Goal: Find contact information: Find contact information

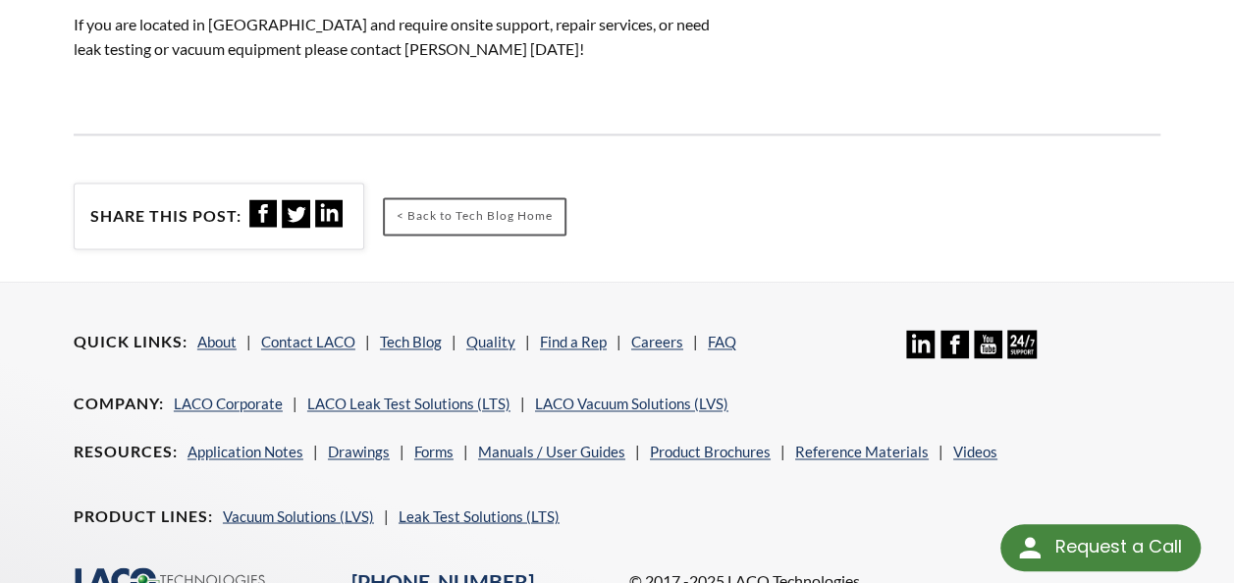
scroll to position [1375, 0]
click at [308, 332] on link "Contact LACO" at bounding box center [308, 341] width 94 height 18
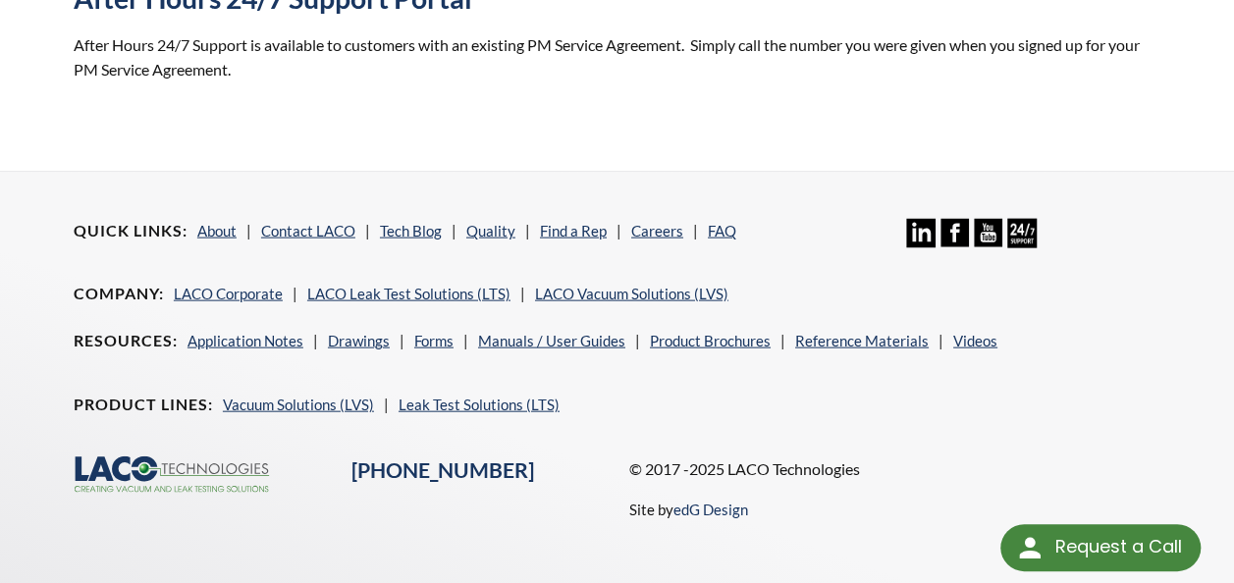
scroll to position [2076, 0]
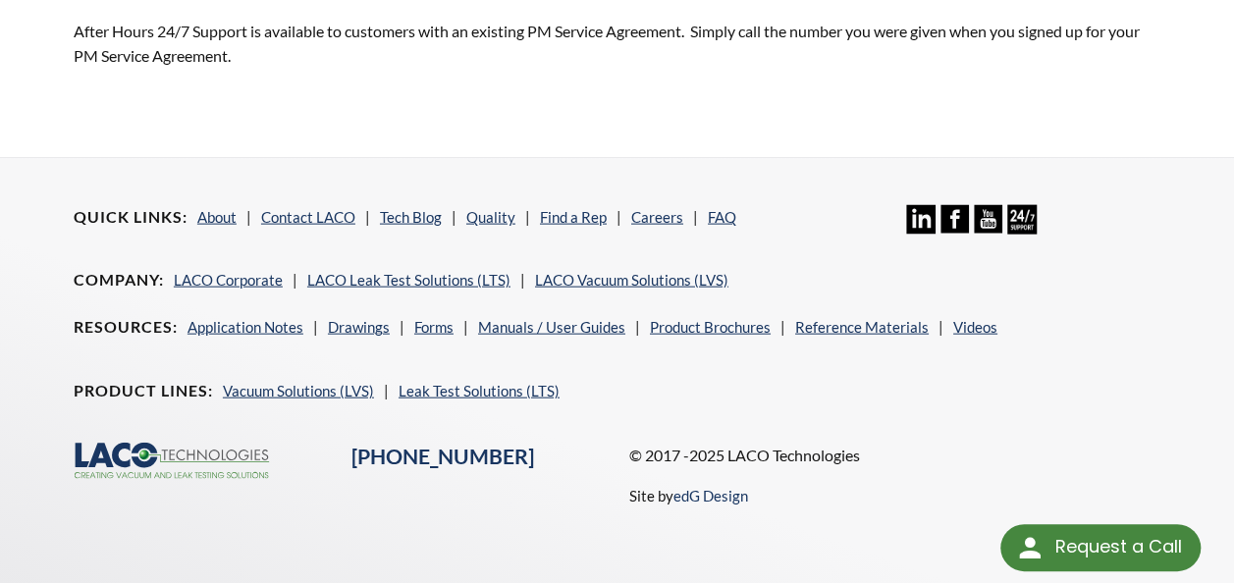
select select "**"
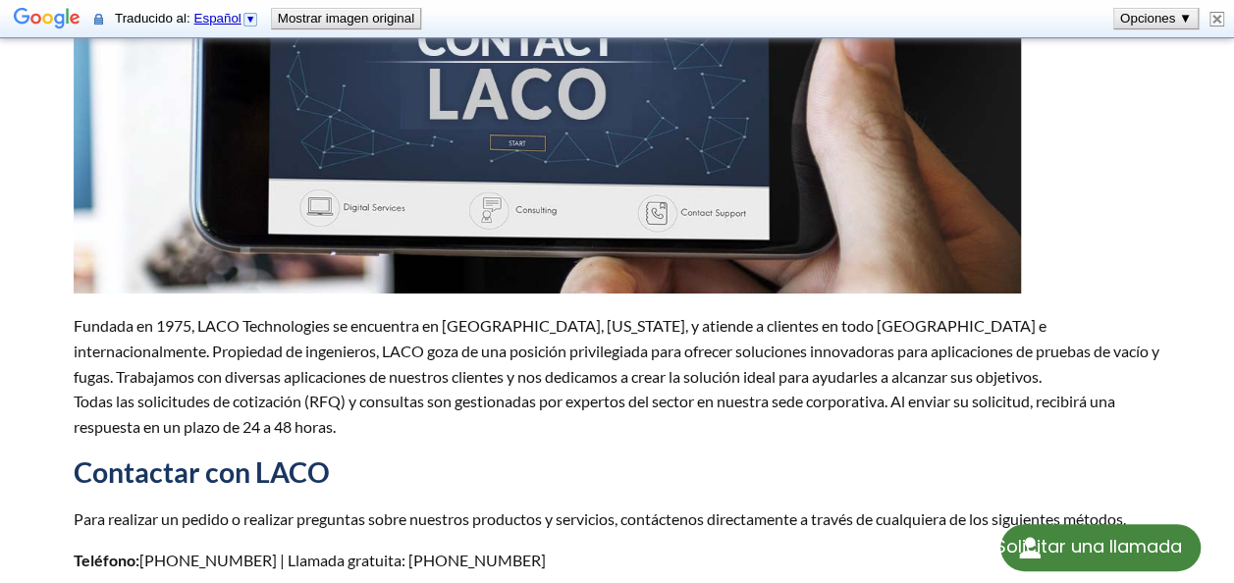
scroll to position [0, 0]
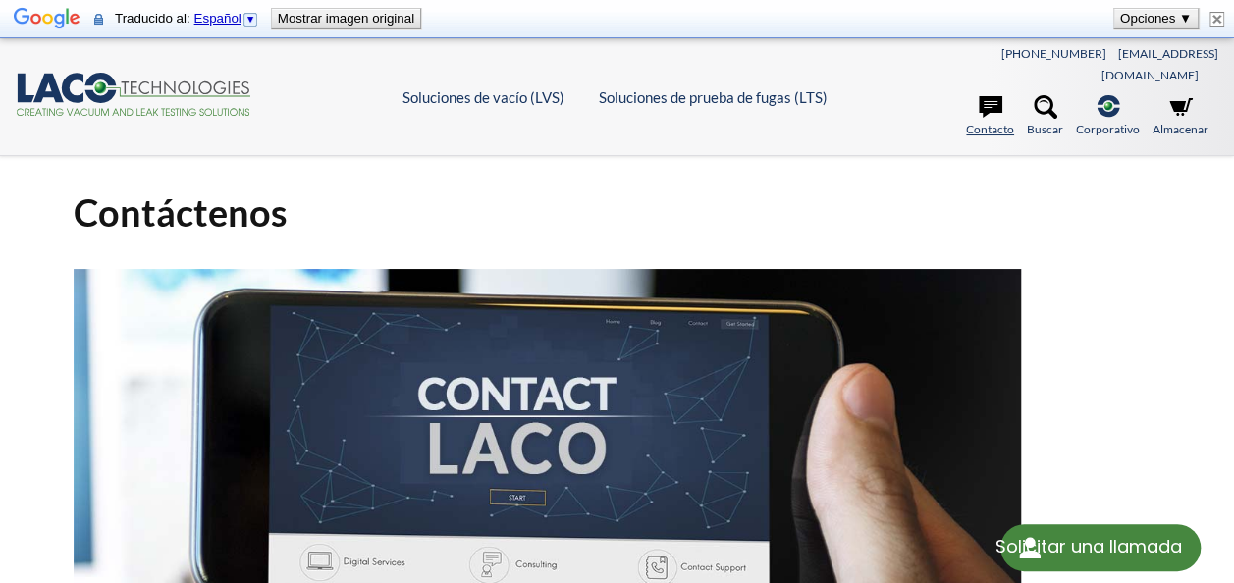
click at [1003, 98] on link "Contacto" at bounding box center [990, 116] width 48 height 43
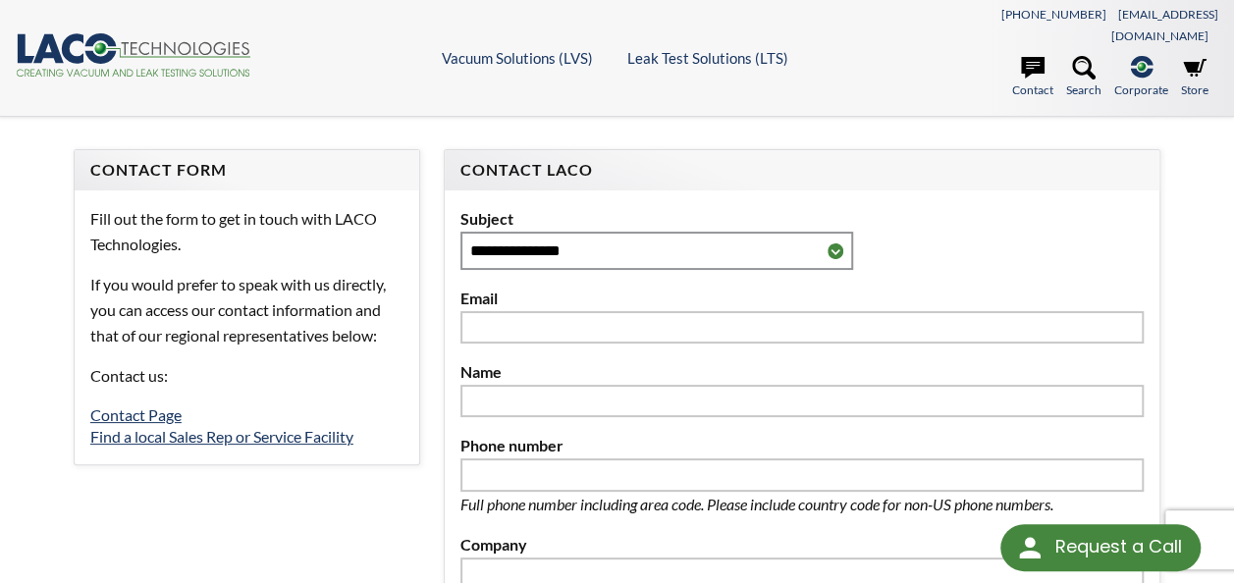
select select "**"
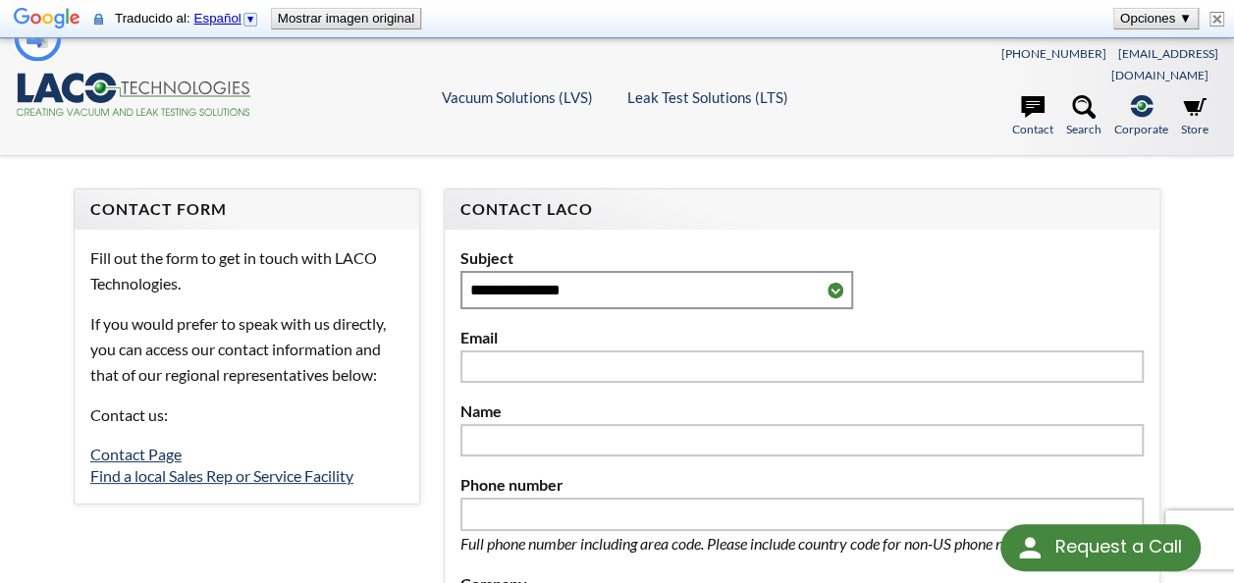
type input "********"
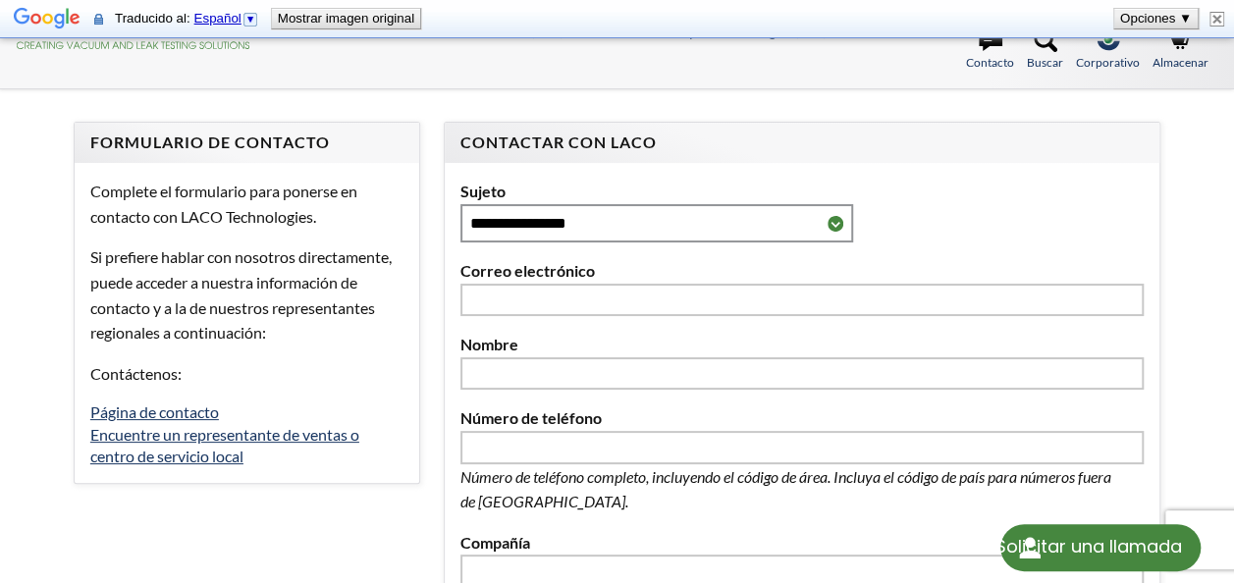
scroll to position [98, 0]
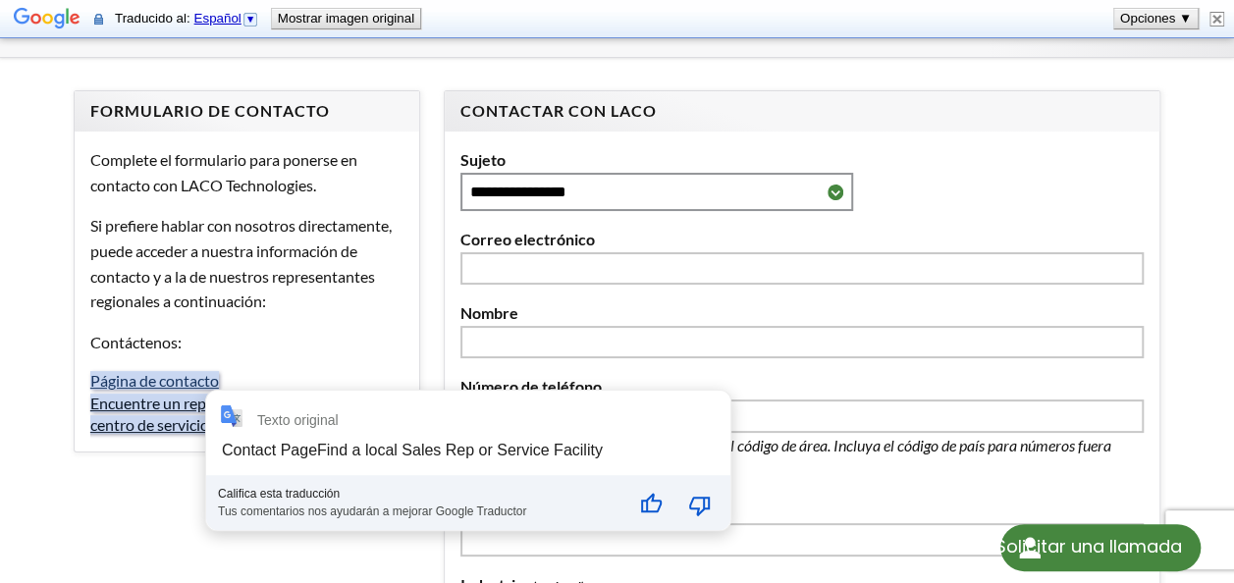
click at [222, 394] on font "Encuentre un representante de ventas o centro de servicio local" at bounding box center [224, 414] width 269 height 40
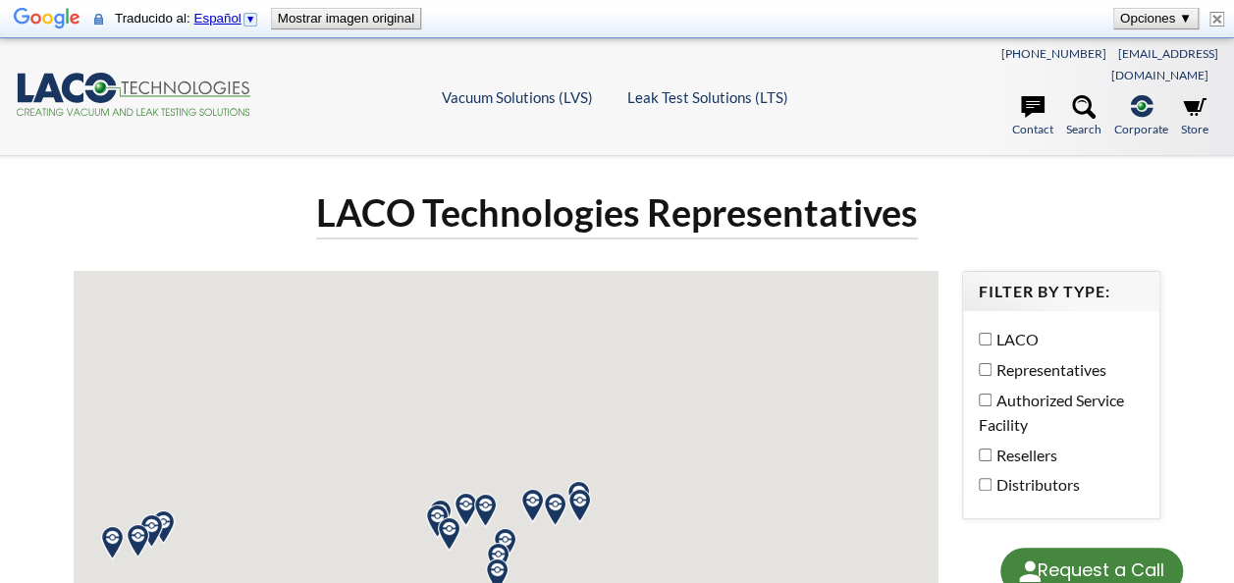
select select "**"
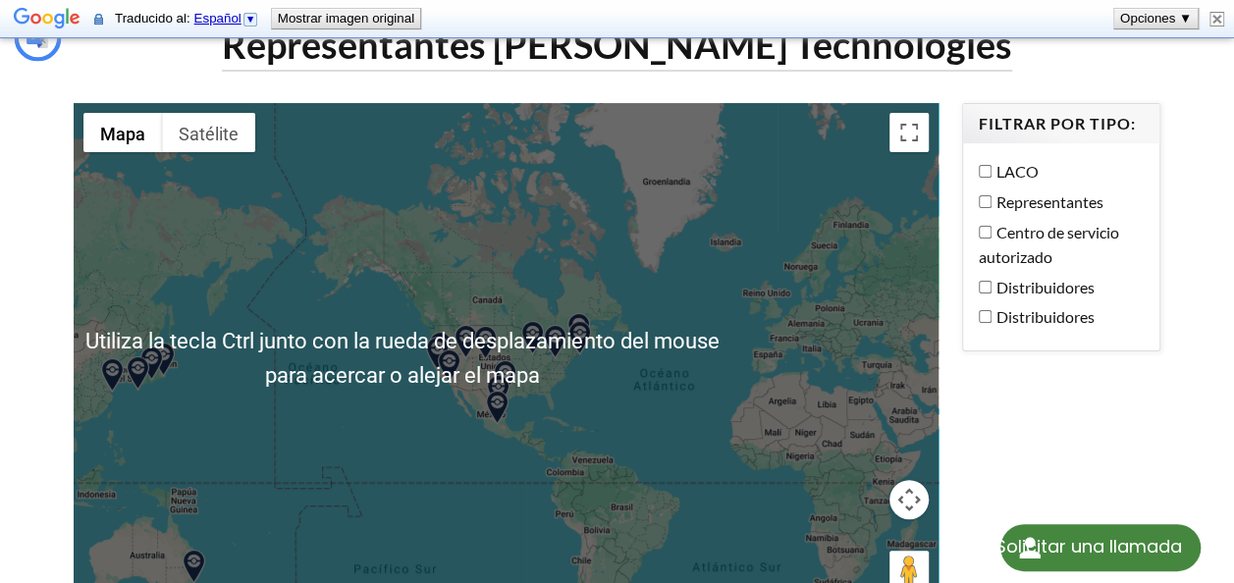
scroll to position [196, 0]
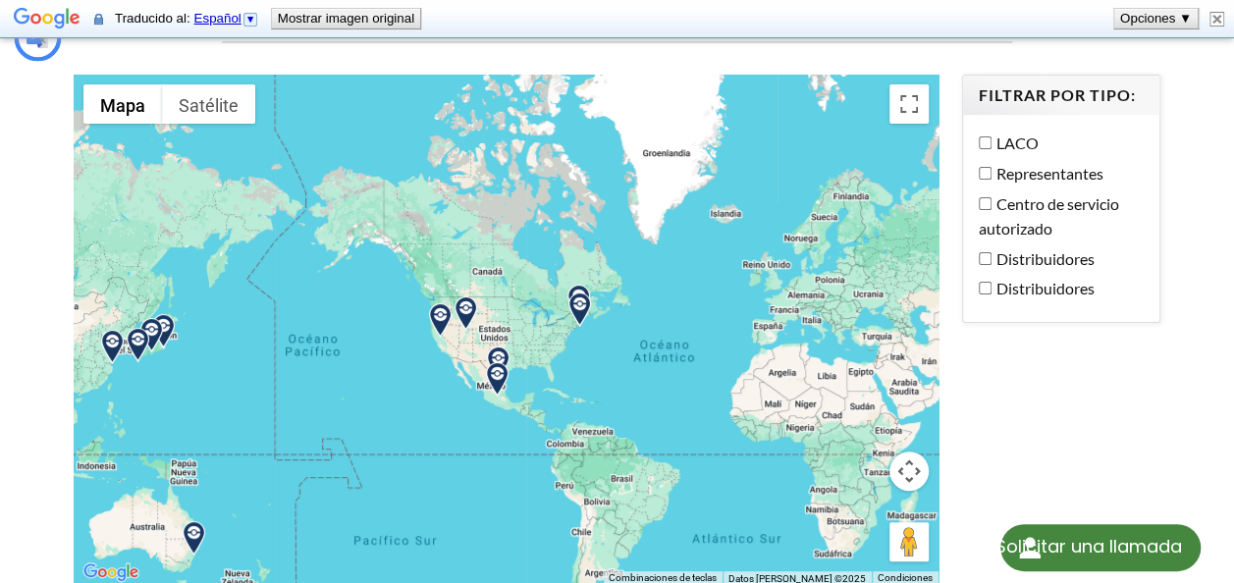
click at [991, 246] on label "Distribuidores" at bounding box center [1056, 259] width 155 height 26
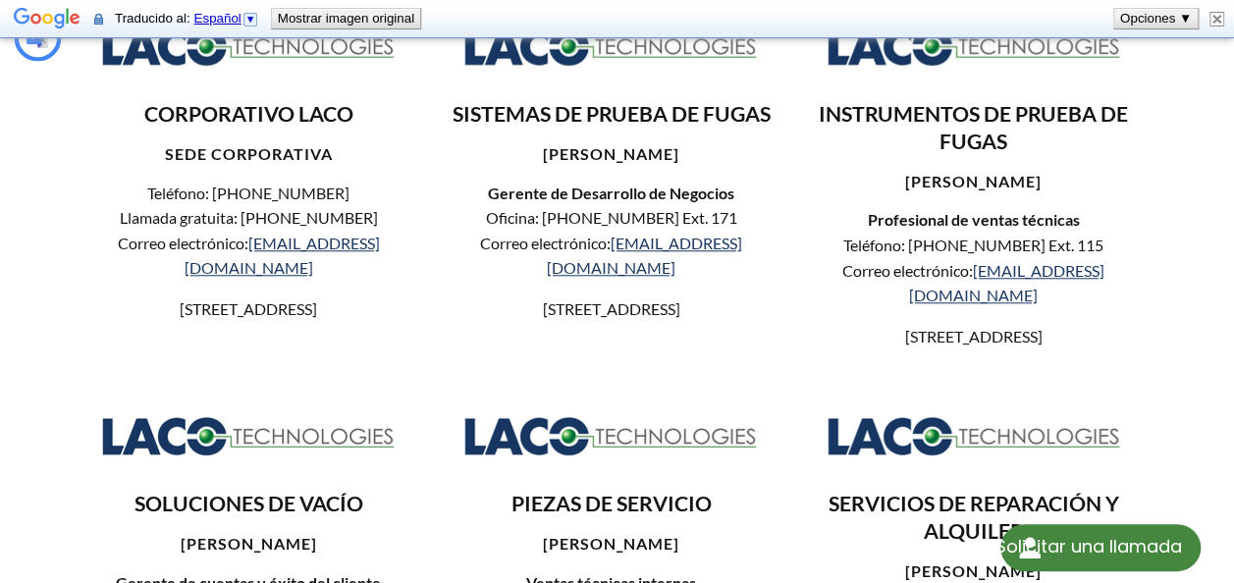
scroll to position [218, 0]
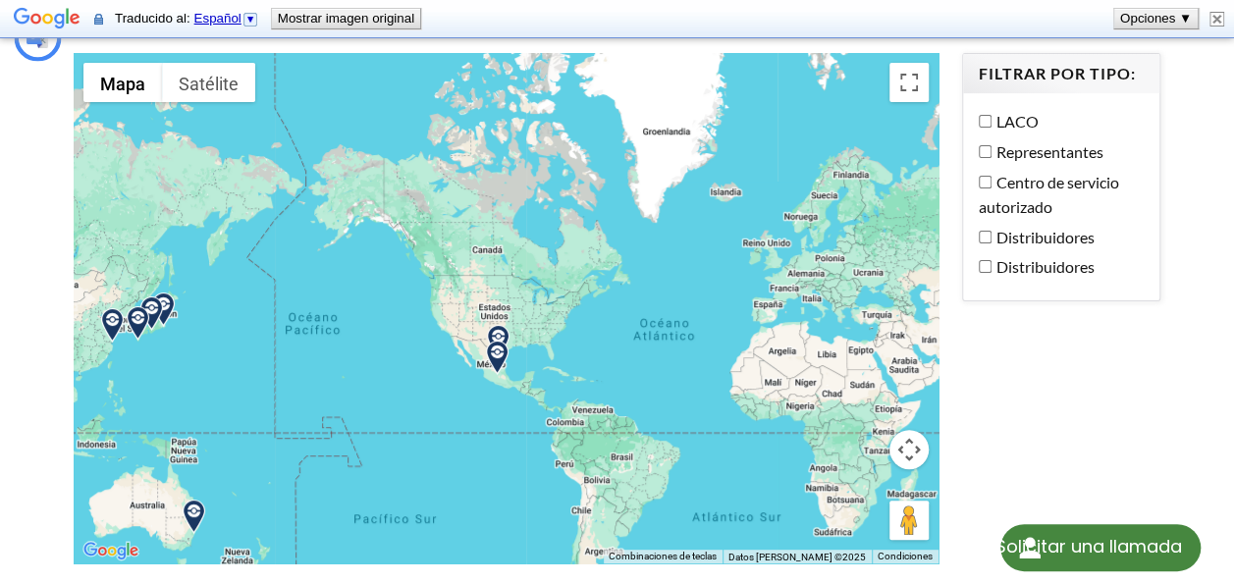
click at [501, 341] on img at bounding box center [497, 358] width 34 height 34
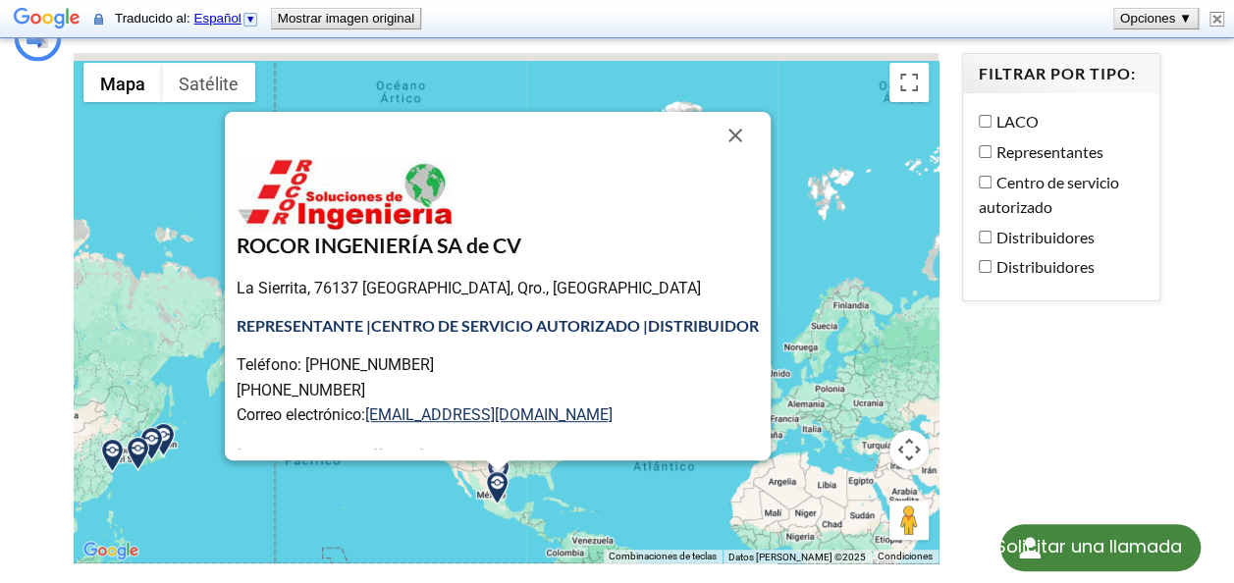
click at [655, 430] on div "ROCOR INGENIERÍA SA de CV La Sierrita, 76137 Santiago de Querétaro, Qro., Méxic…" at bounding box center [498, 286] width 546 height 349
click at [748, 112] on button "Cerrar" at bounding box center [735, 135] width 47 height 47
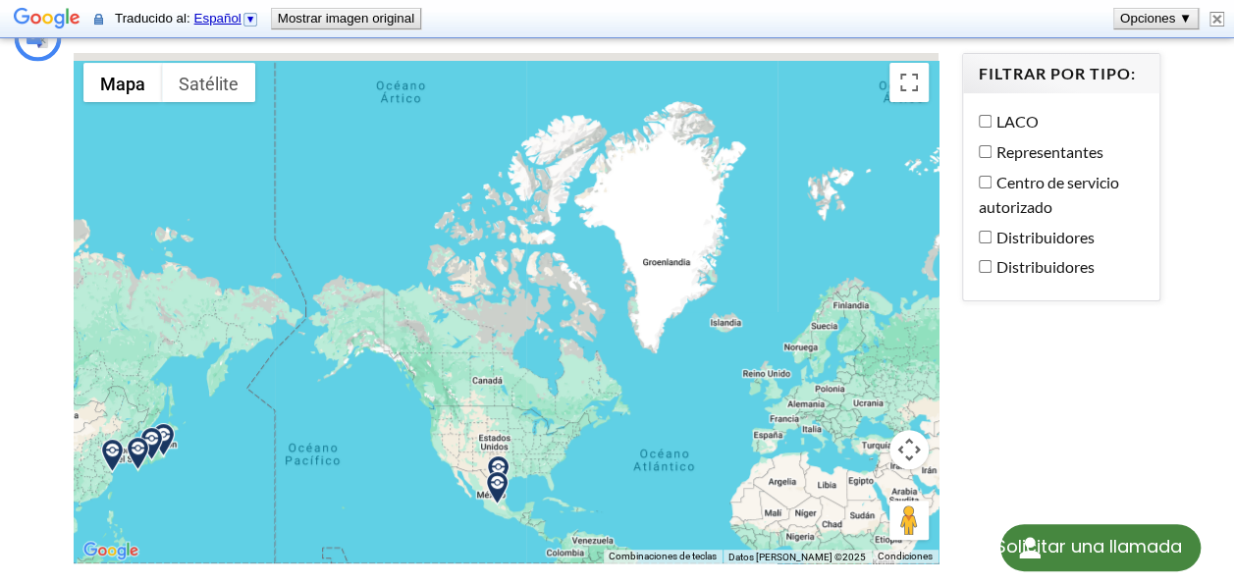
click at [503, 471] on img at bounding box center [497, 488] width 34 height 34
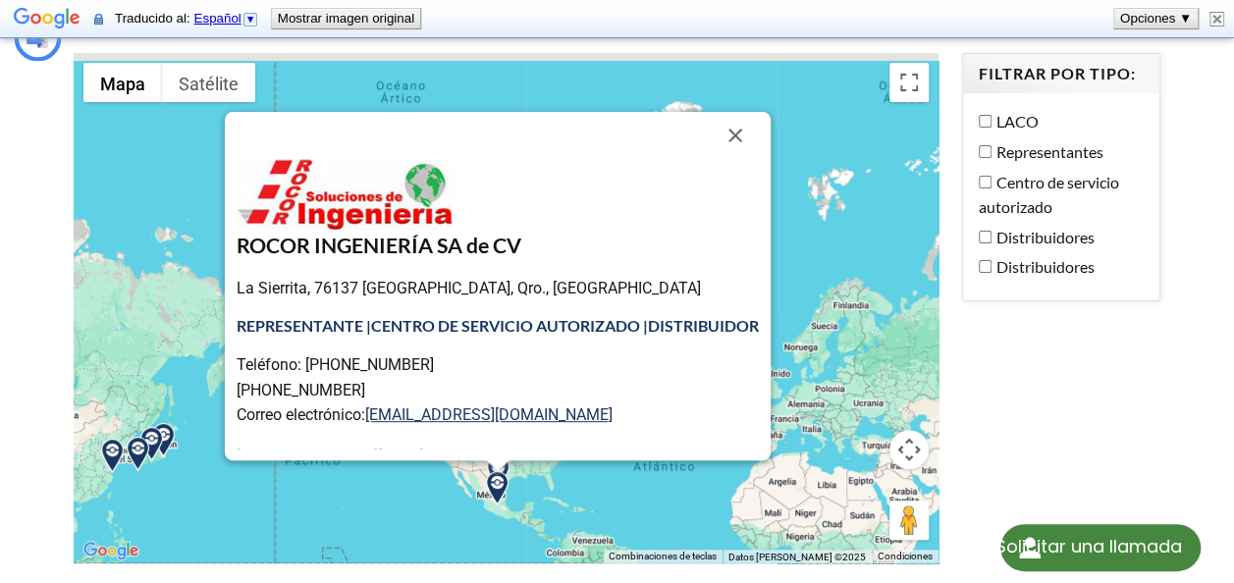
click at [616, 446] on div "ROCOR INGENIERÍA SA de CV La Sierrita, 76137 Santiago de Querétaro, Qro., Méxic…" at bounding box center [506, 309] width 865 height 512
click at [753, 116] on button "Cerrar" at bounding box center [735, 135] width 47 height 47
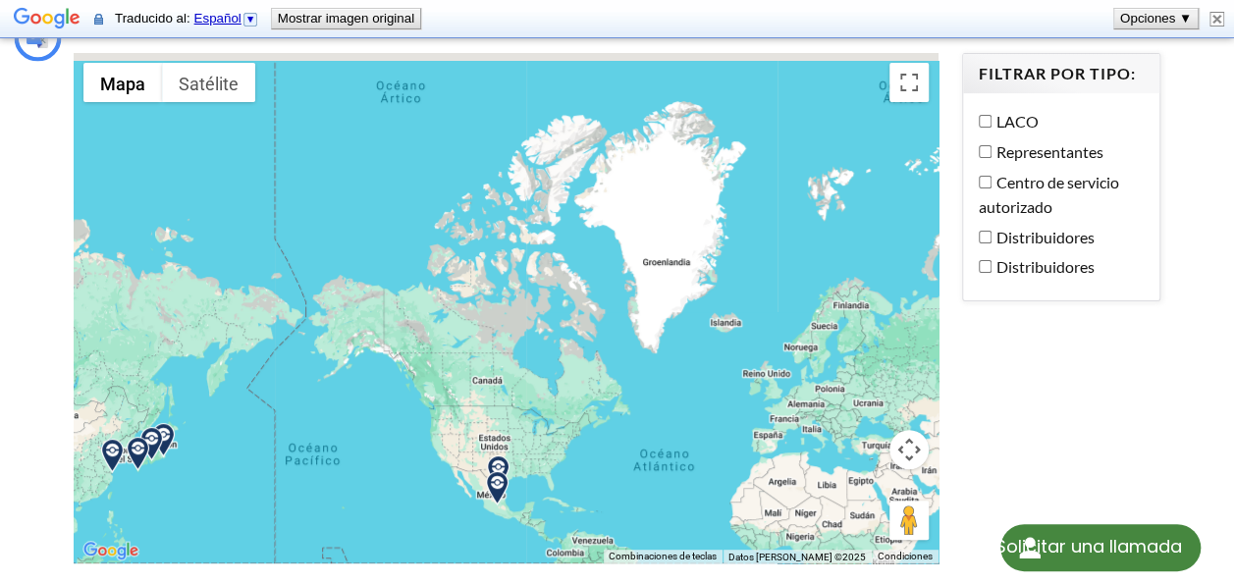
click at [500, 456] on img at bounding box center [498, 473] width 34 height 34
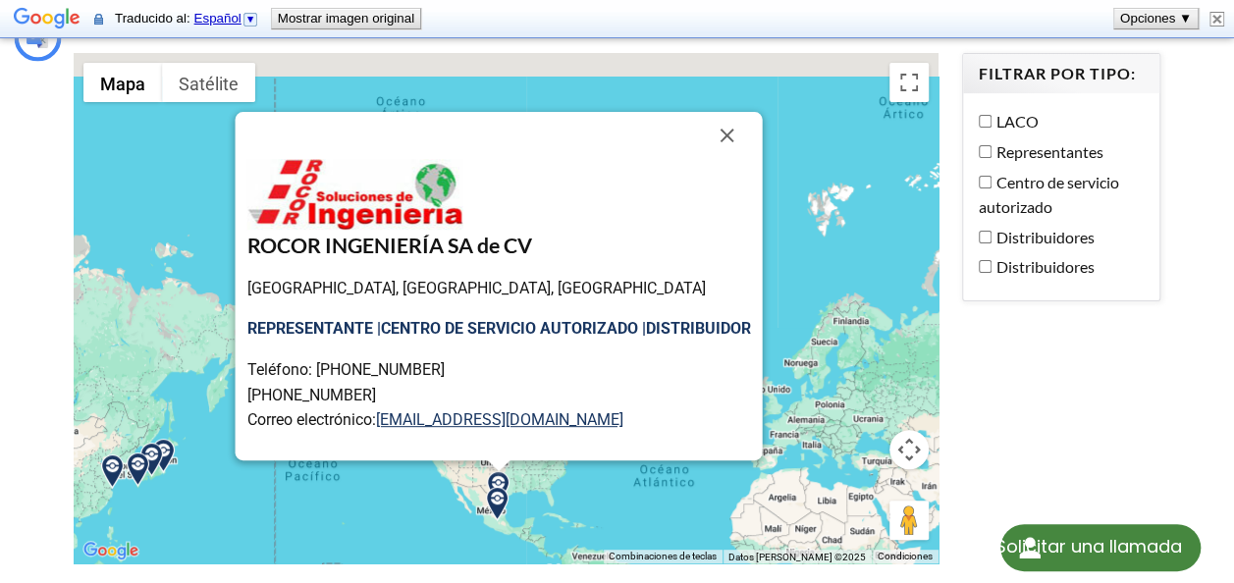
click at [499, 487] on img at bounding box center [497, 504] width 34 height 34
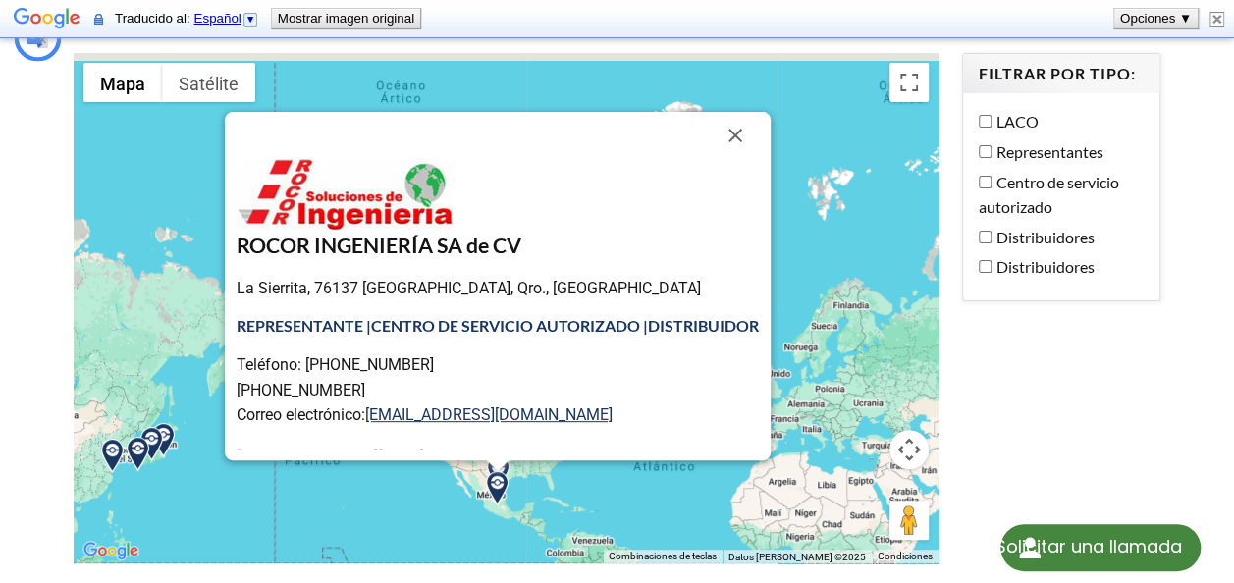
scroll to position [77, 0]
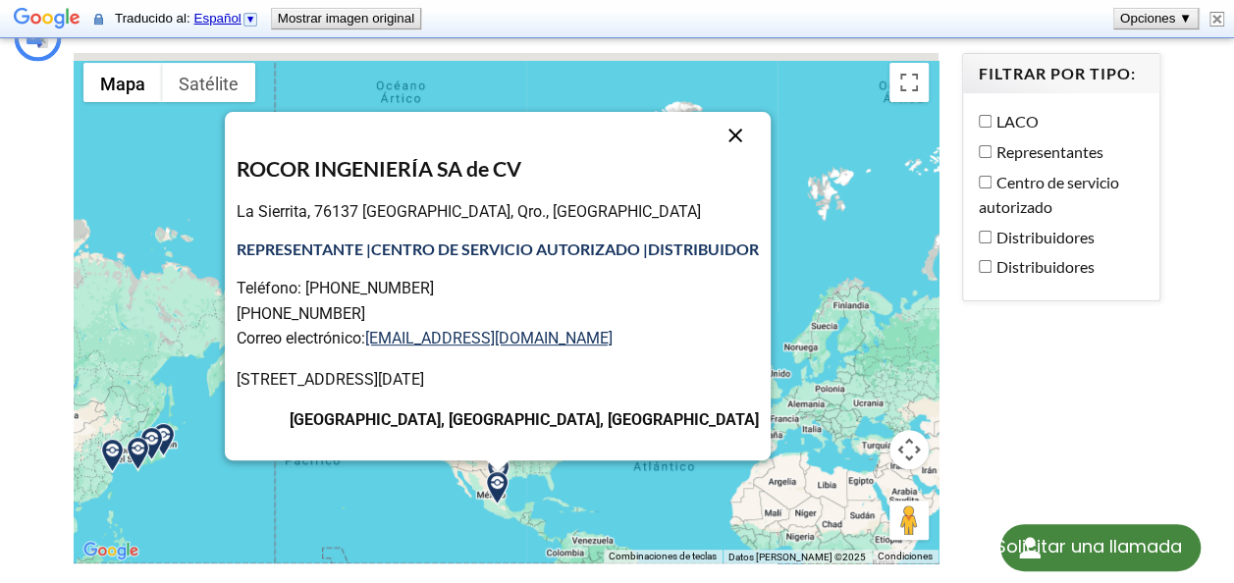
click at [746, 112] on button "Cerrar" at bounding box center [735, 135] width 47 height 47
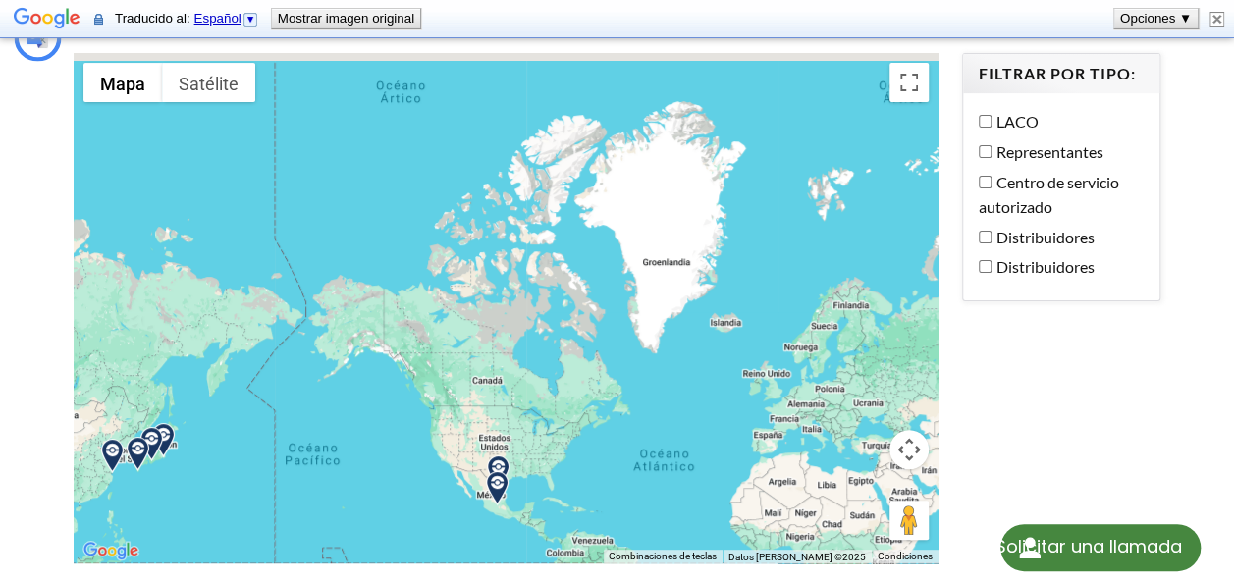
click at [987, 109] on label "LACO" at bounding box center [1056, 122] width 155 height 26
click at [986, 109] on label "LACO" at bounding box center [1056, 122] width 155 height 26
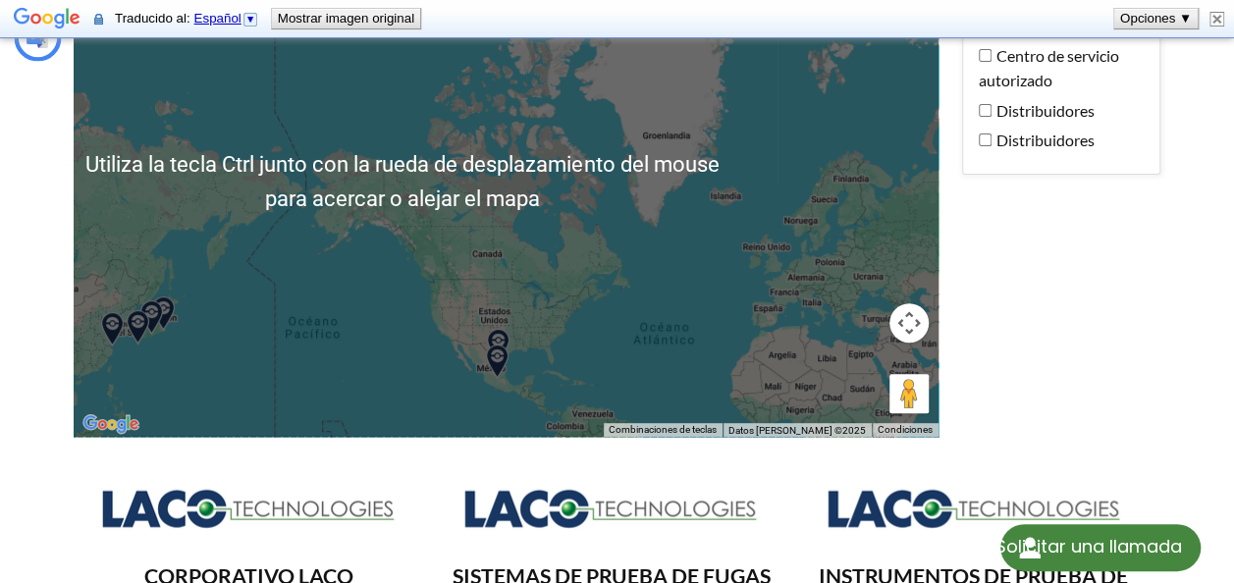
scroll to position [414, 0]
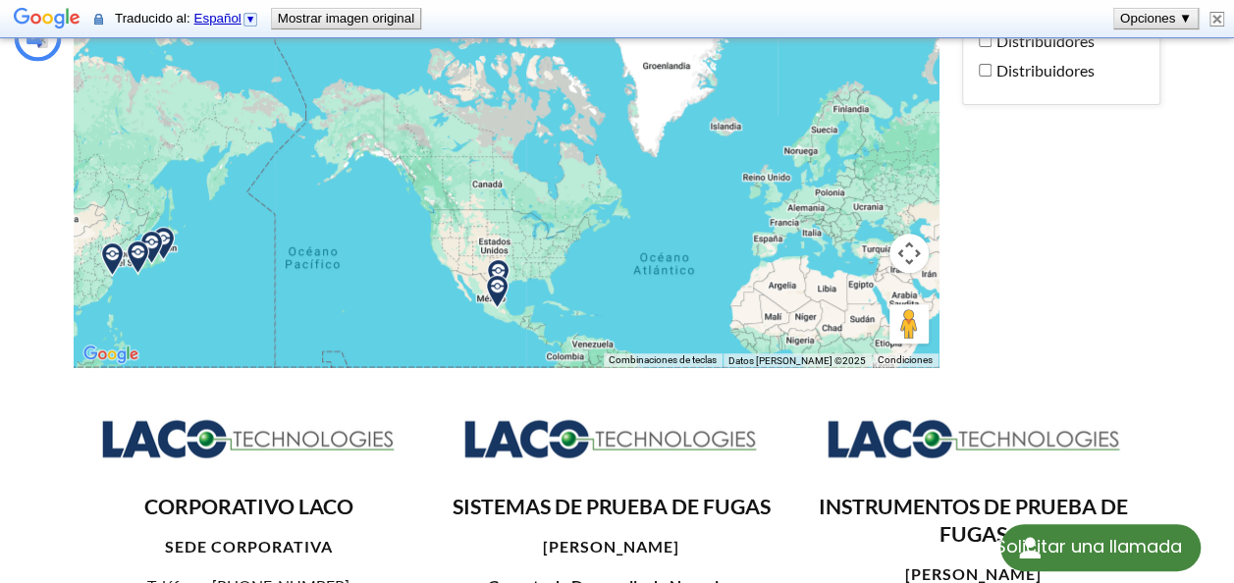
click at [499, 275] on img at bounding box center [497, 292] width 34 height 34
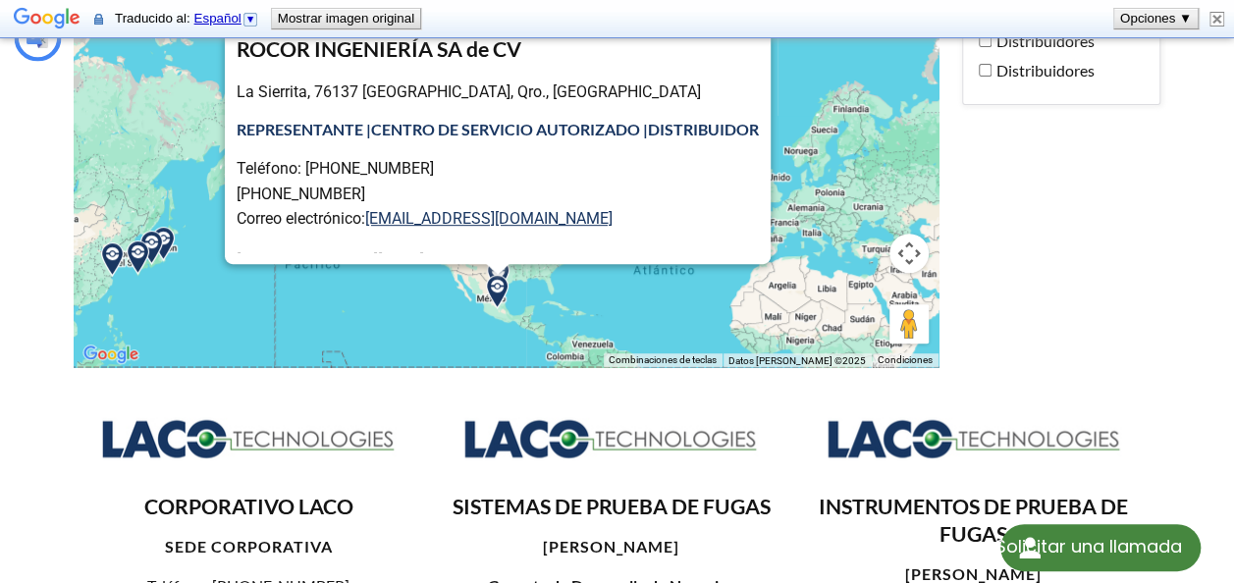
click at [400, 311] on div "ROCOR INGENIERÍA SA de CV La Sierrita, 76137 Santiago de Querétaro, Qro., Méxic…" at bounding box center [506, 113] width 865 height 512
